Goal: Check status: Check status

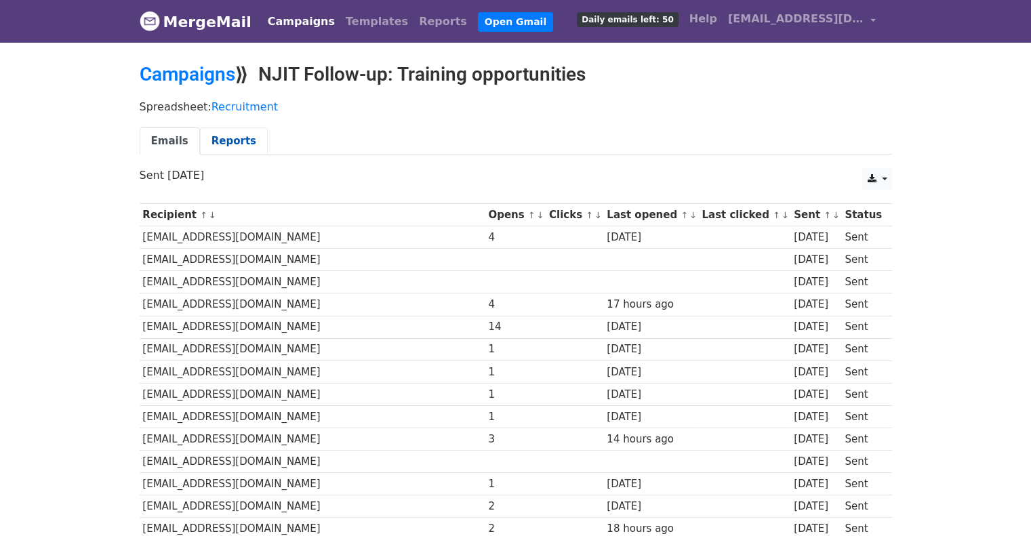
click at [233, 142] on link "Reports" at bounding box center [234, 141] width 68 height 28
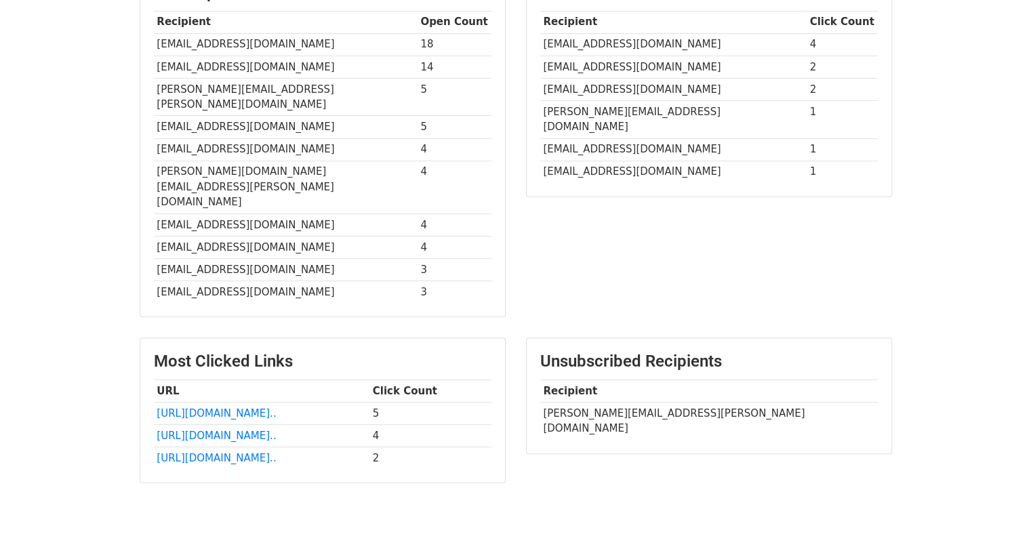
scroll to position [399, 0]
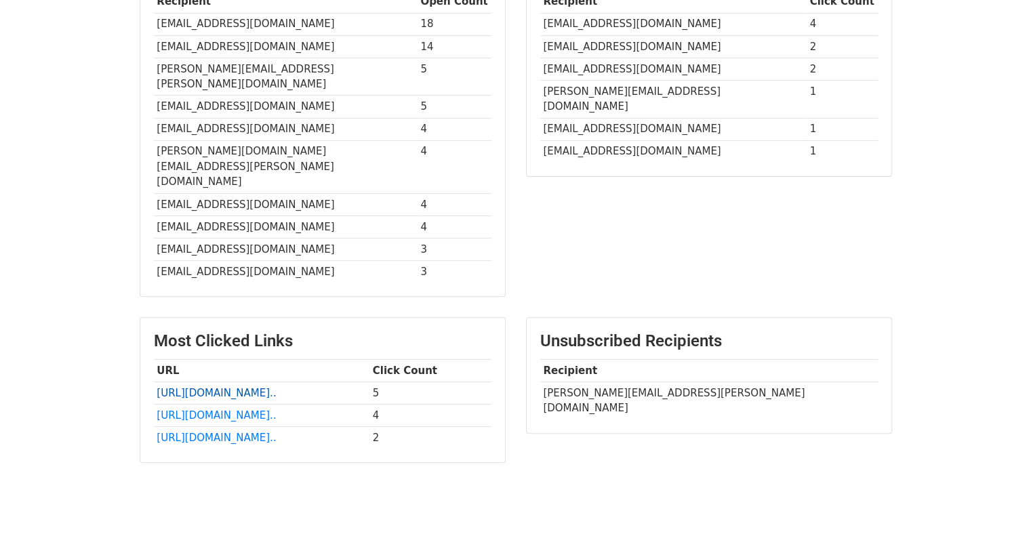
click at [275, 387] on link "[URL][DOMAIN_NAME].." at bounding box center [216, 393] width 119 height 12
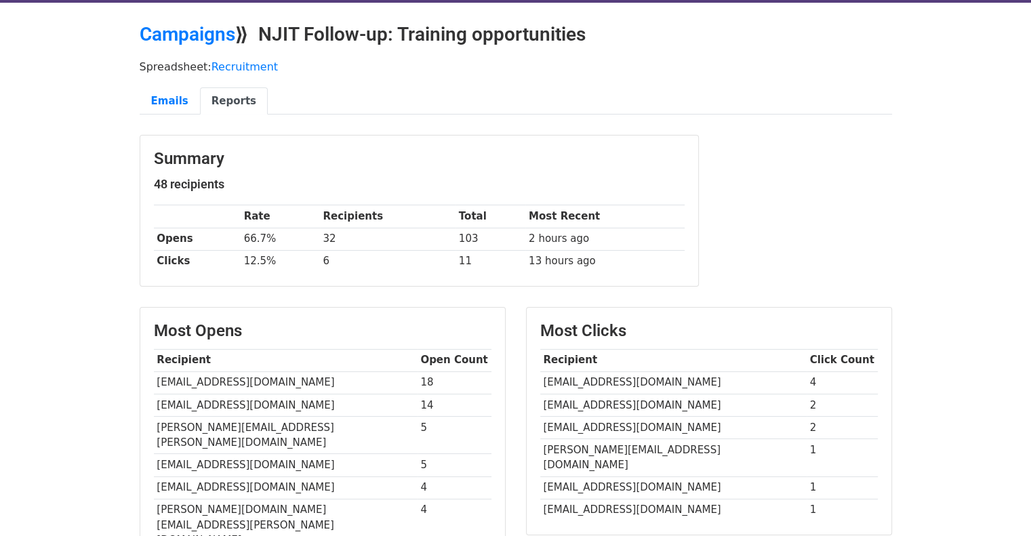
scroll to position [0, 0]
